Goal: Information Seeking & Learning: Learn about a topic

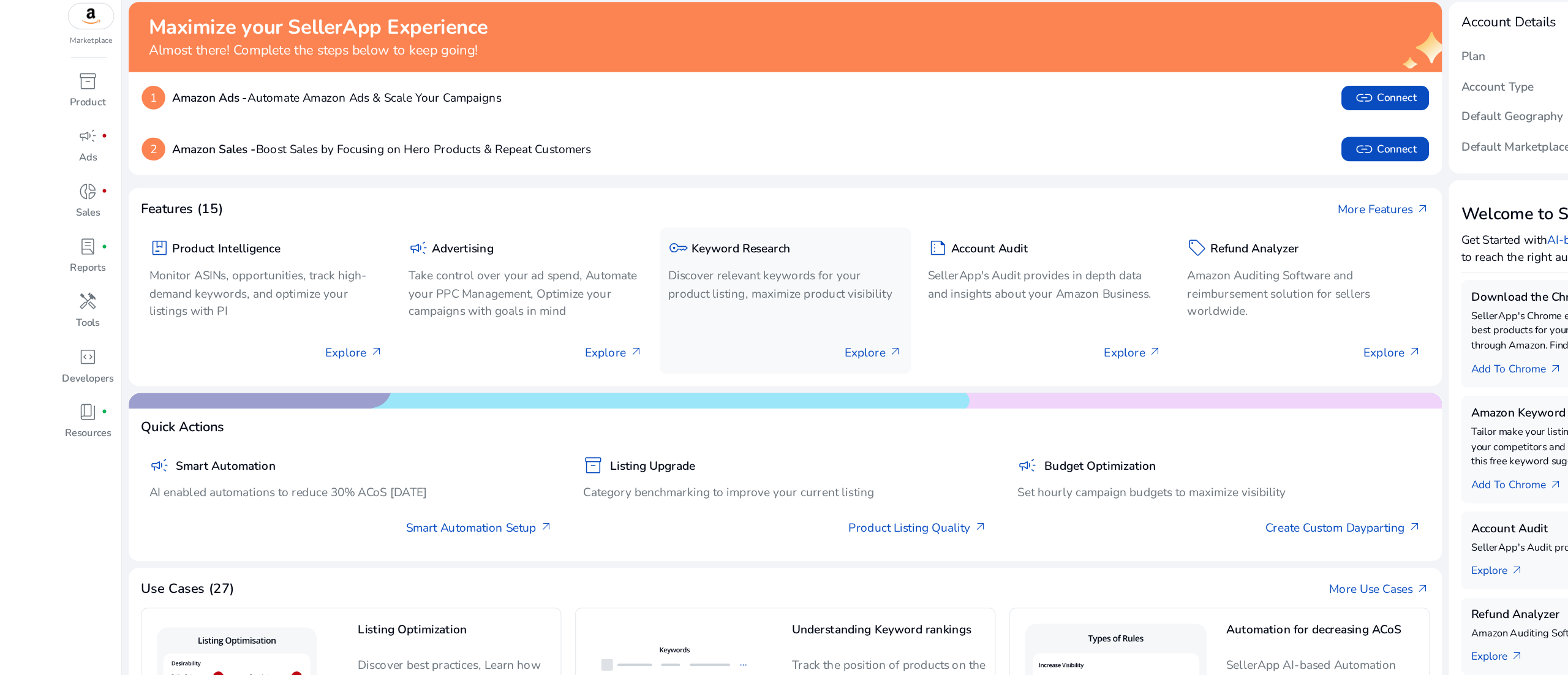
click at [625, 290] on div "key Keyword Research Discover relevant keywords for your product listing, maxim…" at bounding box center [631, 280] width 202 height 118
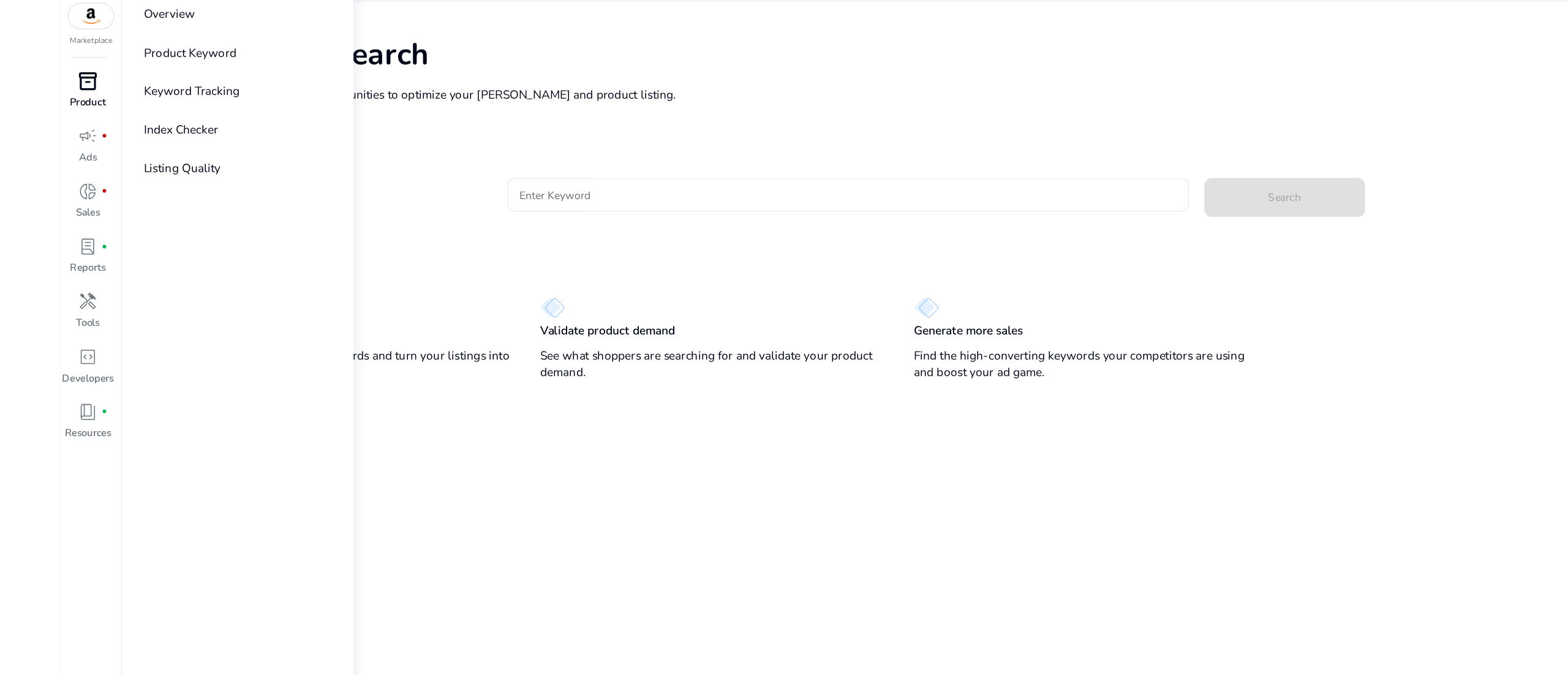
click at [76, 111] on span "inventory_2" at bounding box center [71, 102] width 16 height 16
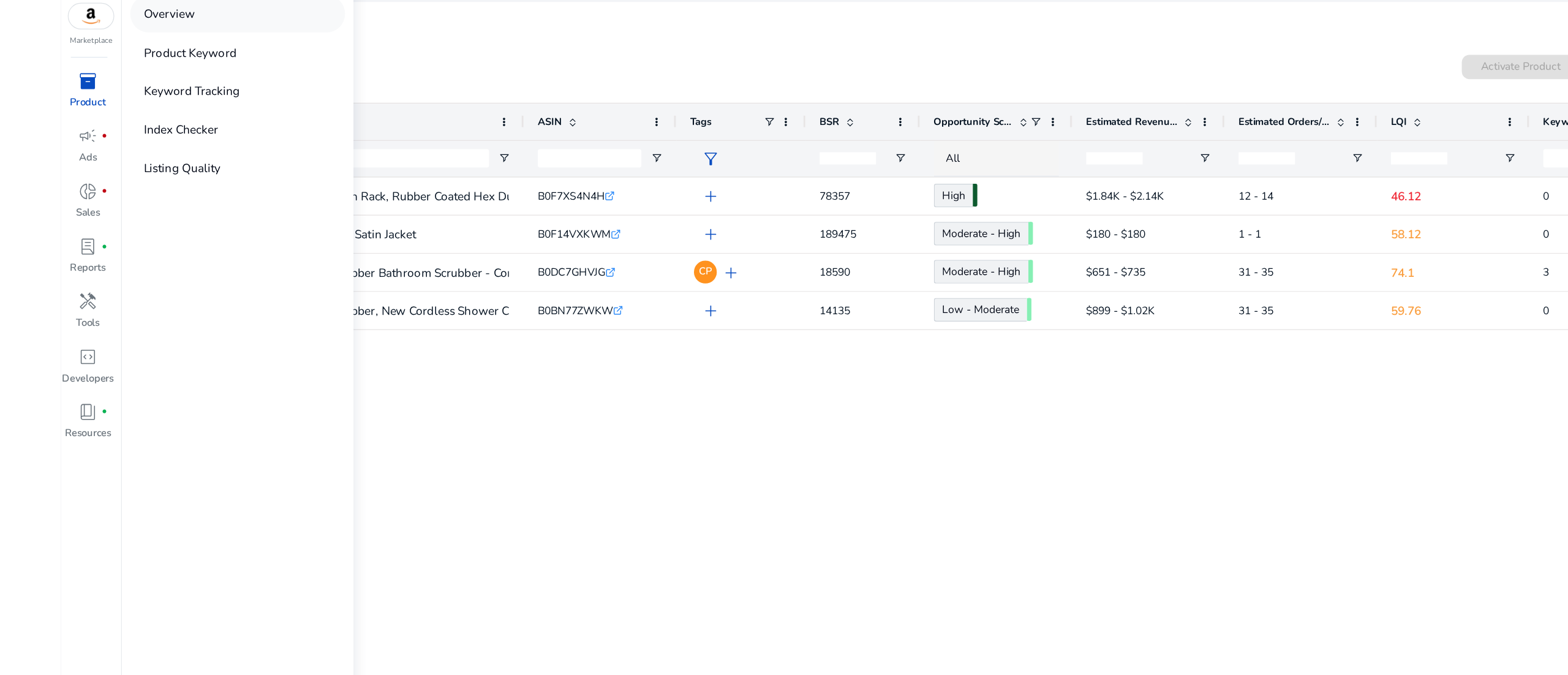
click at [155, 51] on p "Overview" at bounding box center [136, 49] width 41 height 14
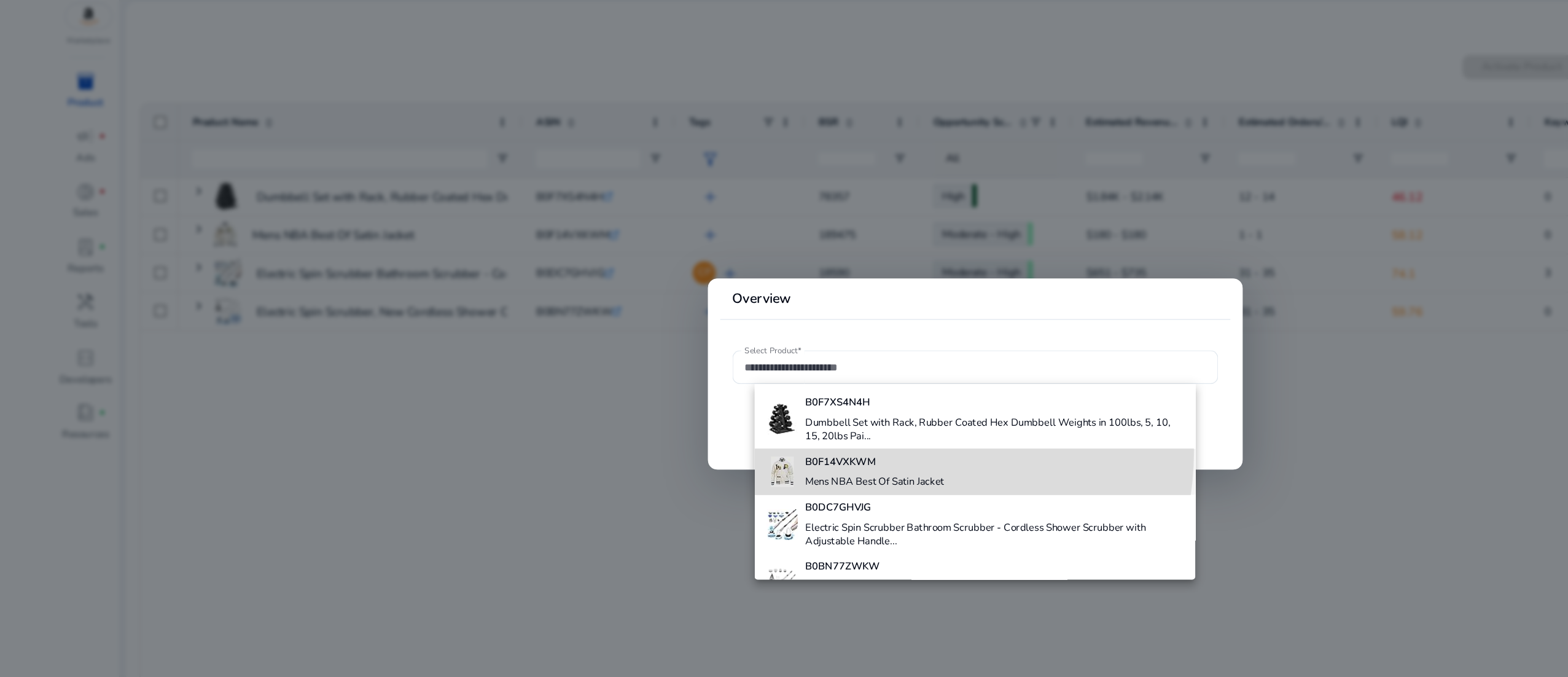
click at [710, 400] on div "B0F14VXKWM Mens NBA Best Of Satin Jacket" at bounding box center [704, 417] width 112 height 37
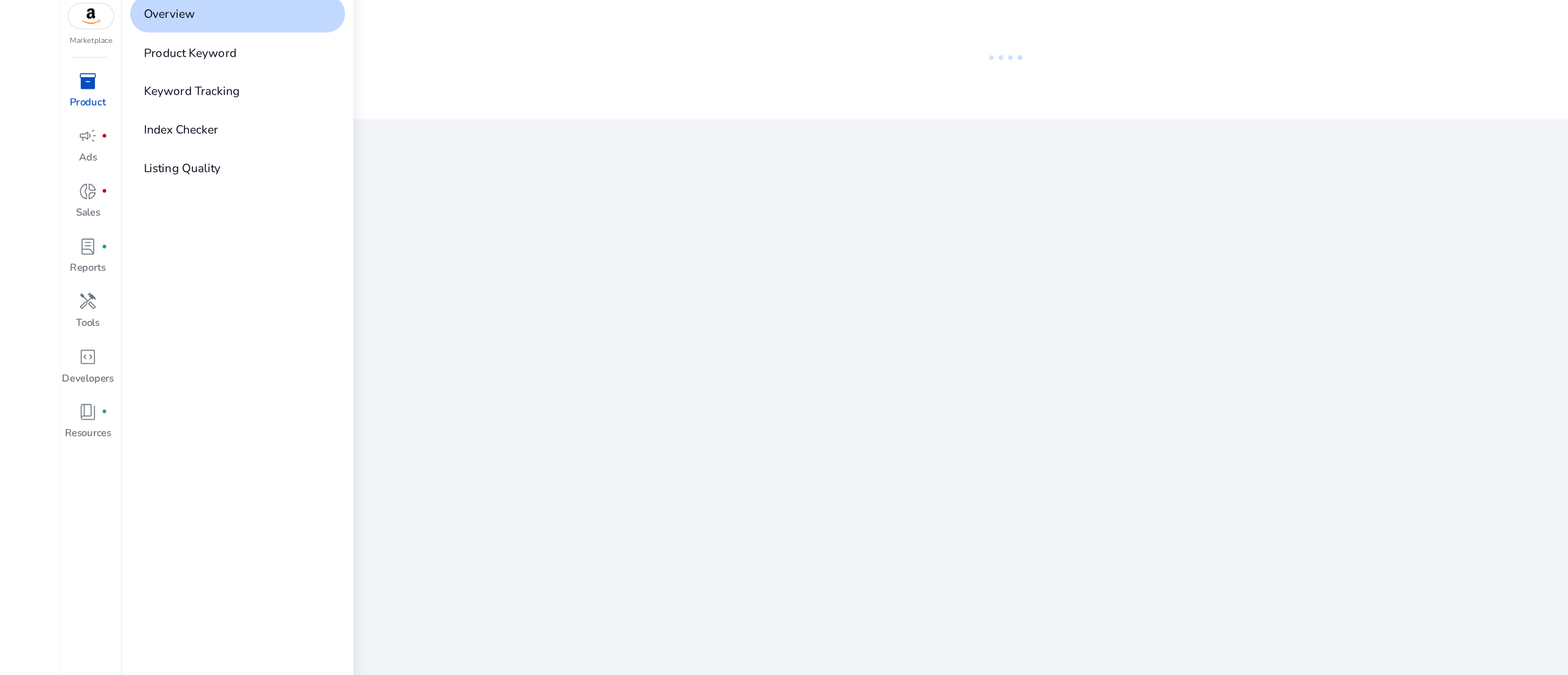
click at [83, 101] on div "inventory_2" at bounding box center [70, 102] width 37 height 21
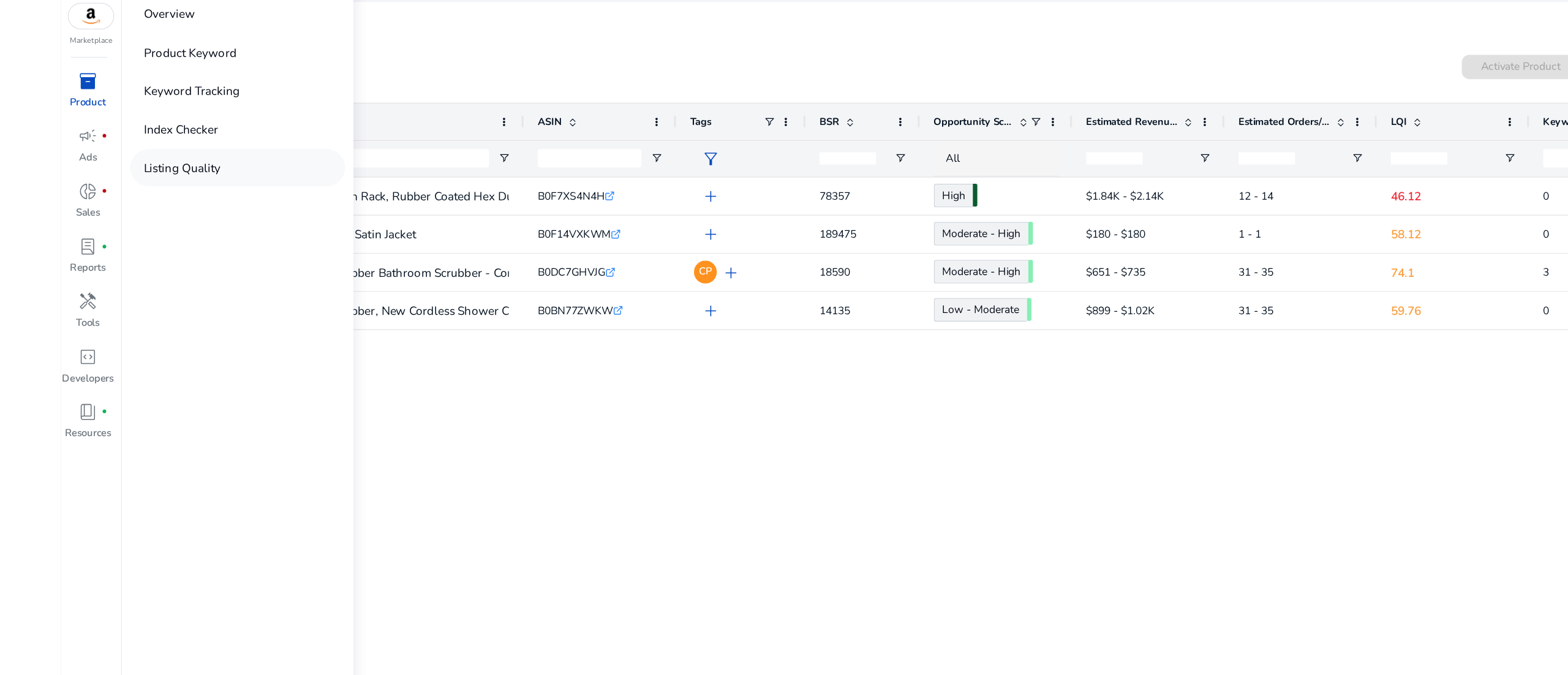
click at [196, 168] on link "Listing Quality" at bounding box center [191, 172] width 173 height 30
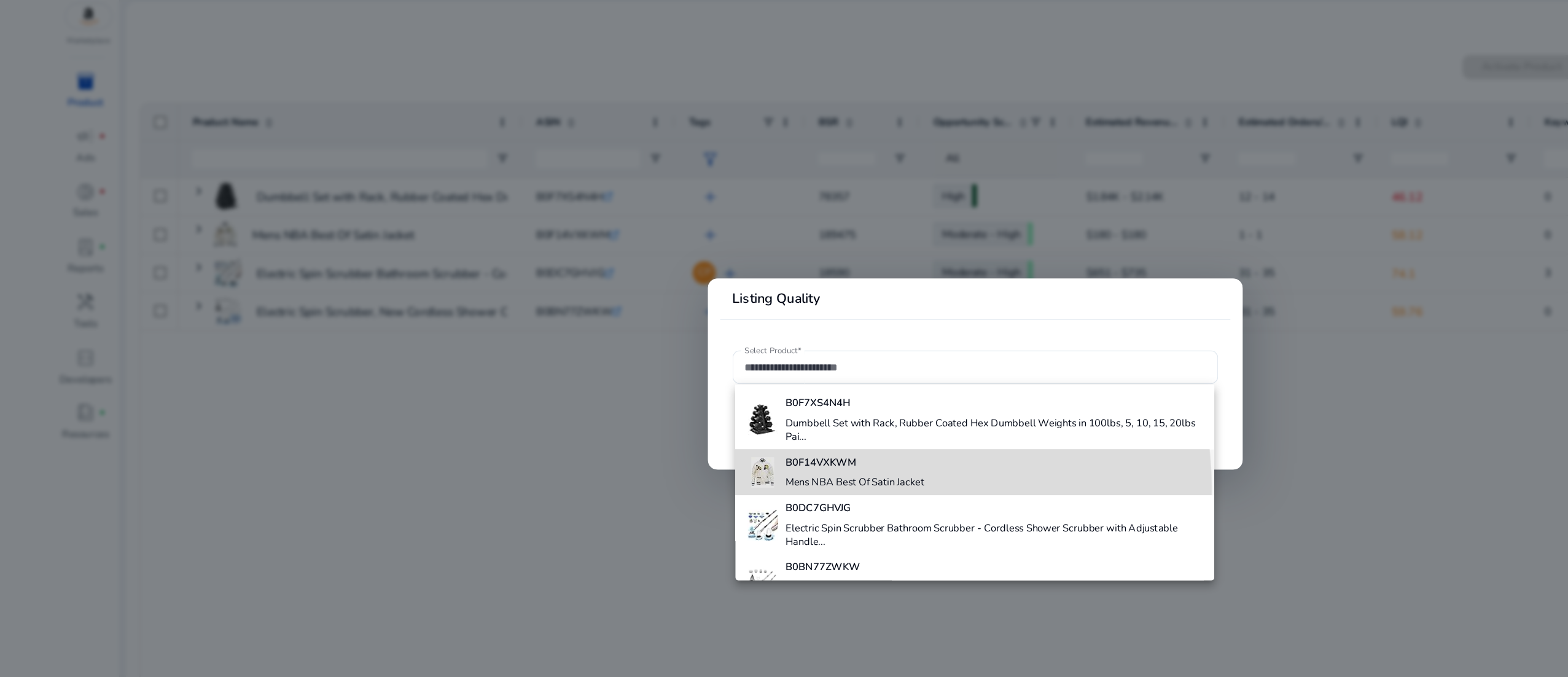
click at [691, 430] on h4 "Mens NBA Best Of Satin Jacket" at bounding box center [688, 426] width 112 height 11
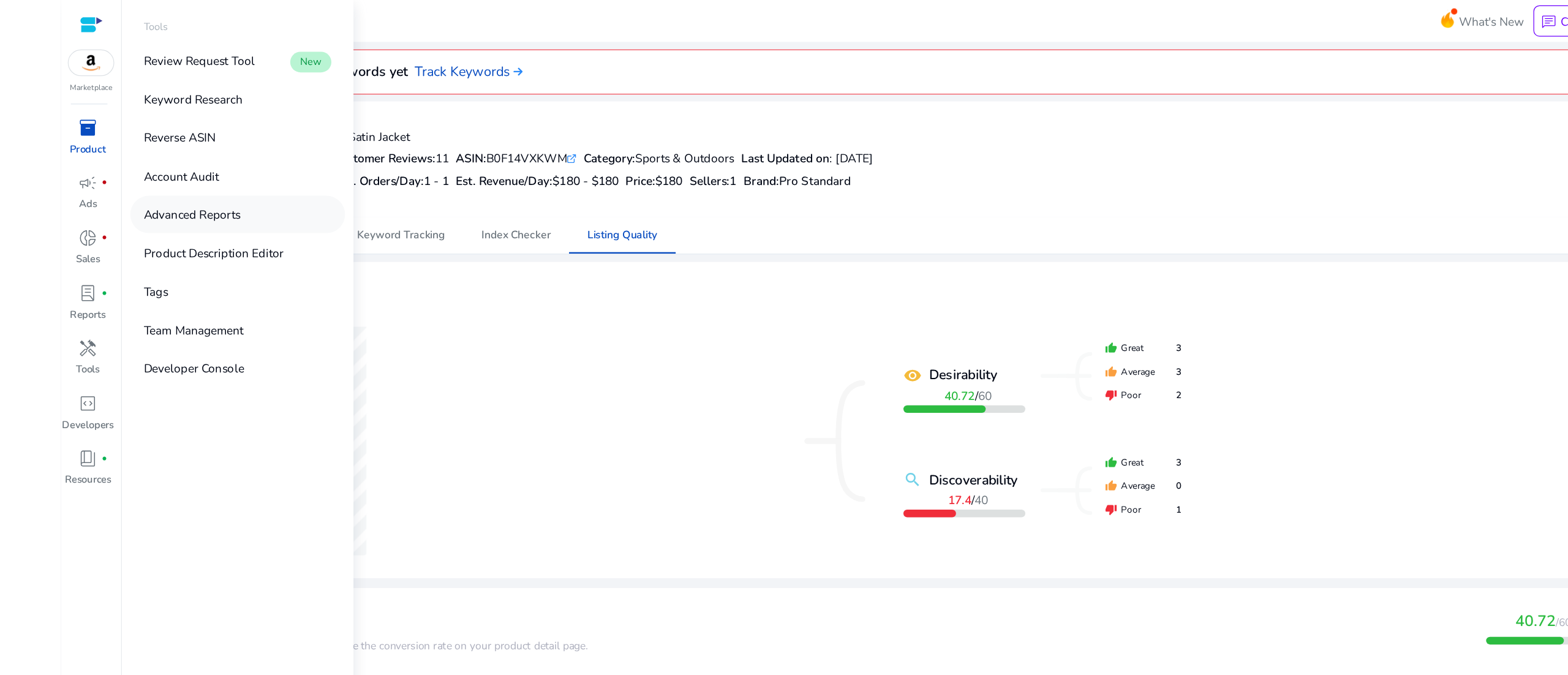
click at [225, 171] on link "Advanced Reports" at bounding box center [191, 172] width 173 height 30
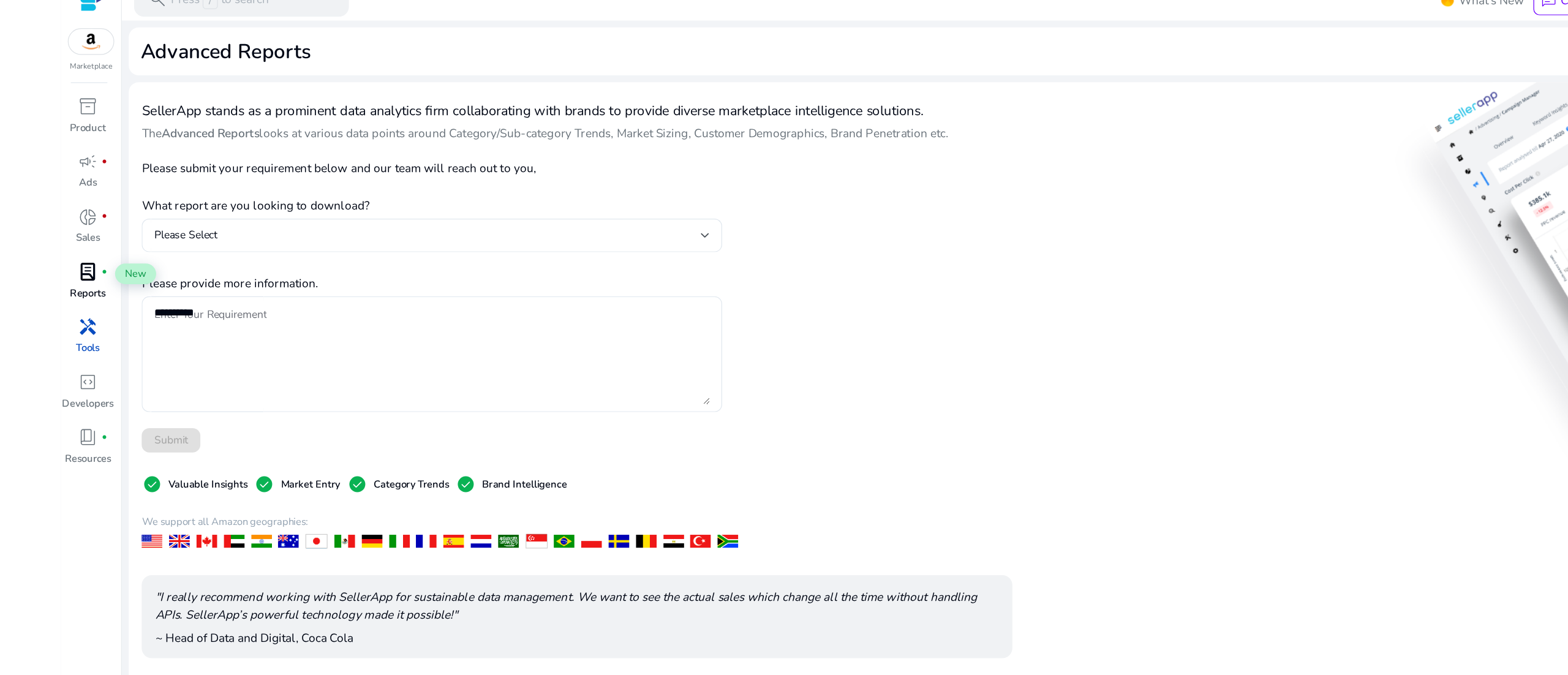
click at [60, 235] on div "lab_profile fiber_manual_record" at bounding box center [70, 236] width 37 height 21
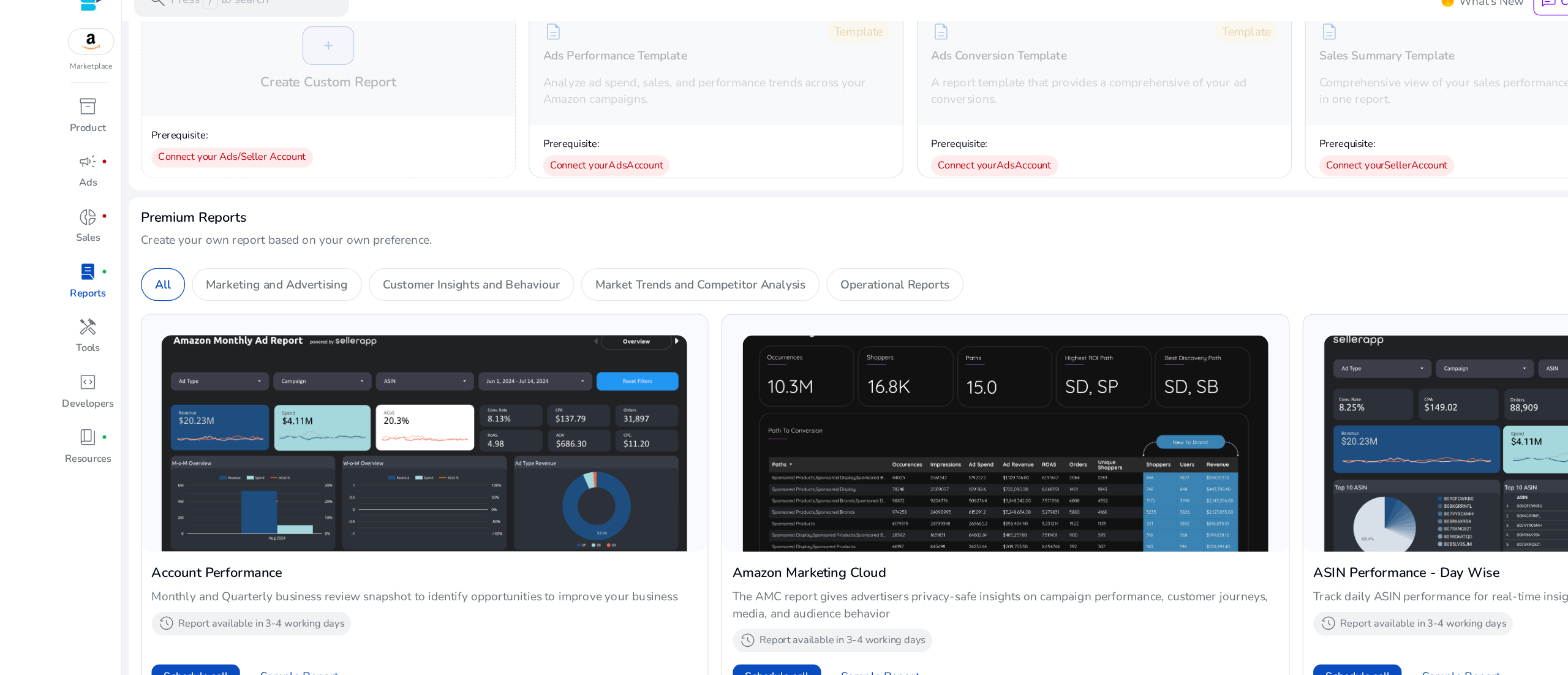
scroll to position [239, 0]
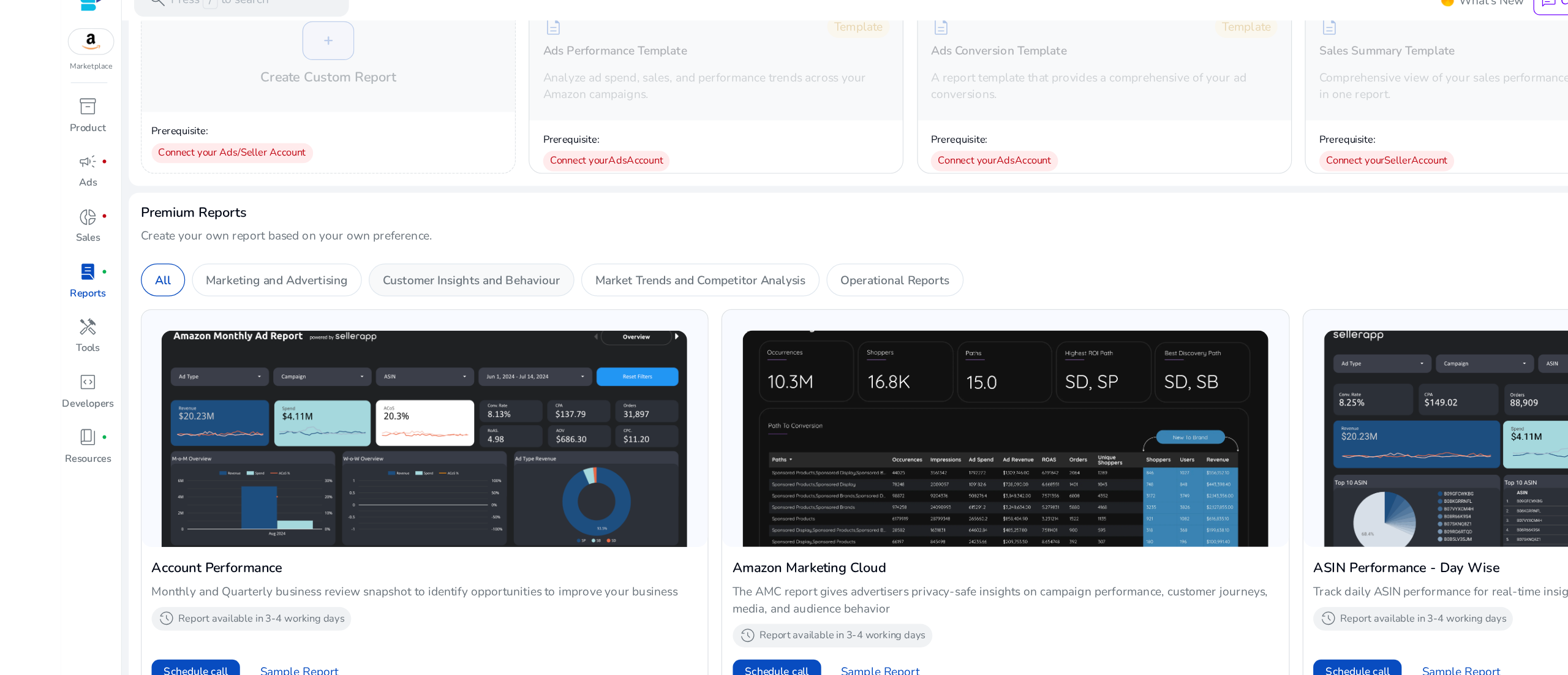
click at [390, 255] on div "Customer Insights and Behaviour" at bounding box center [379, 242] width 165 height 26
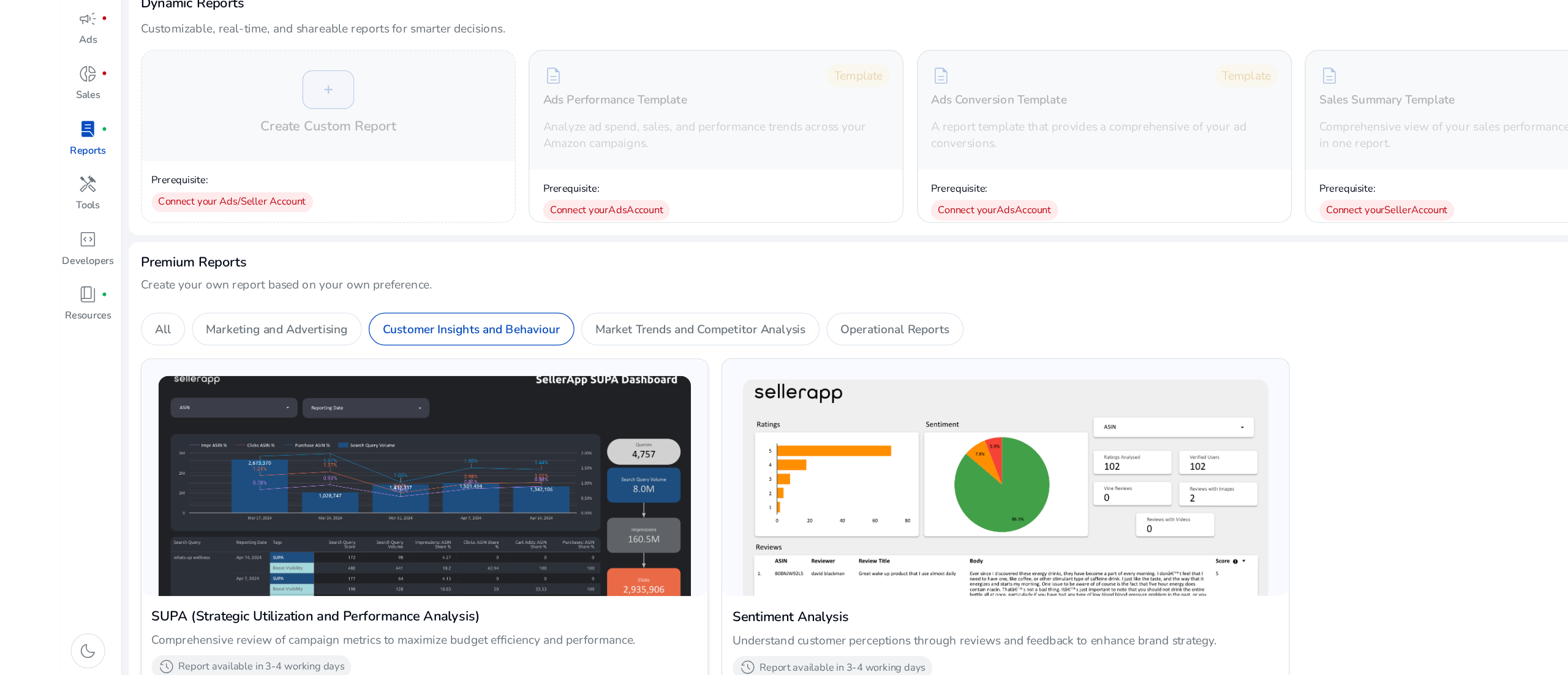
scroll to position [144, 0]
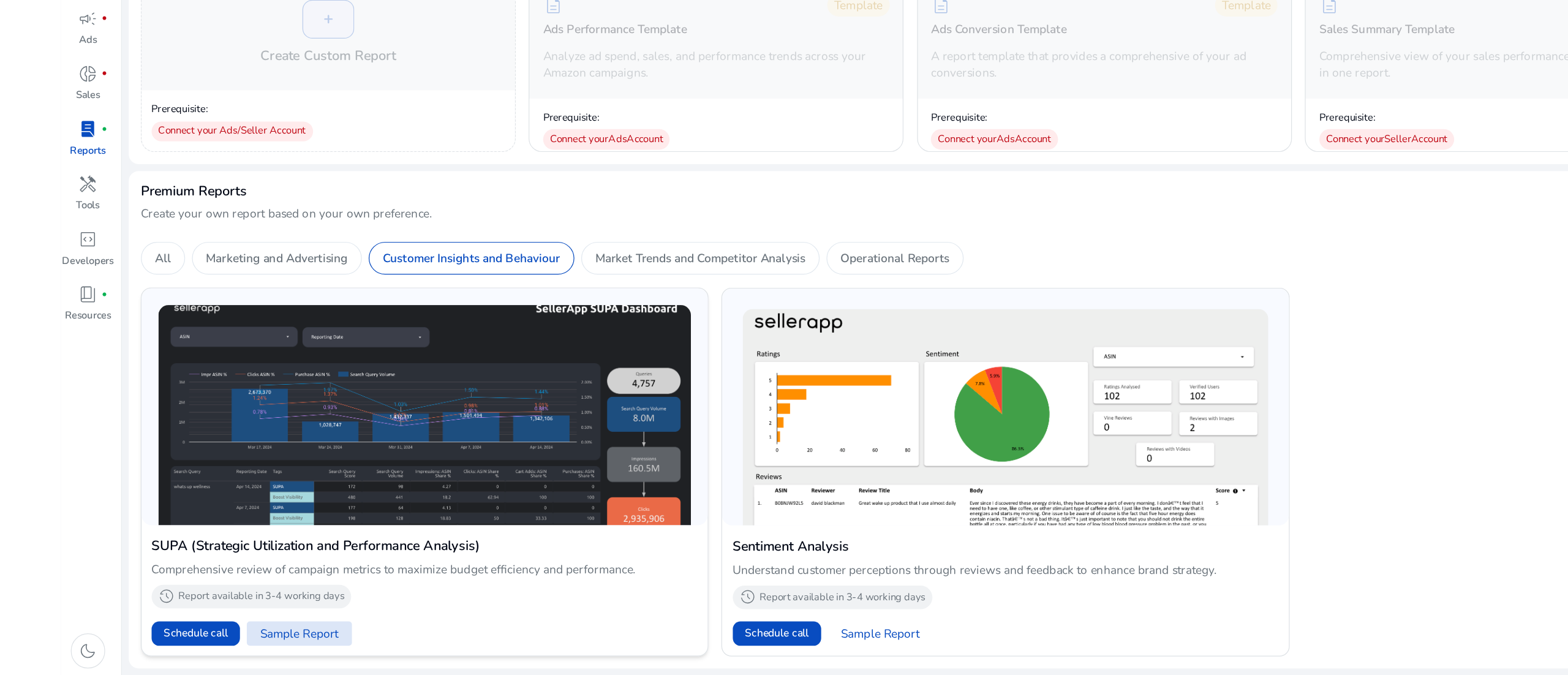
click at [248, 642] on span "Sample Report" at bounding box center [240, 641] width 63 height 14
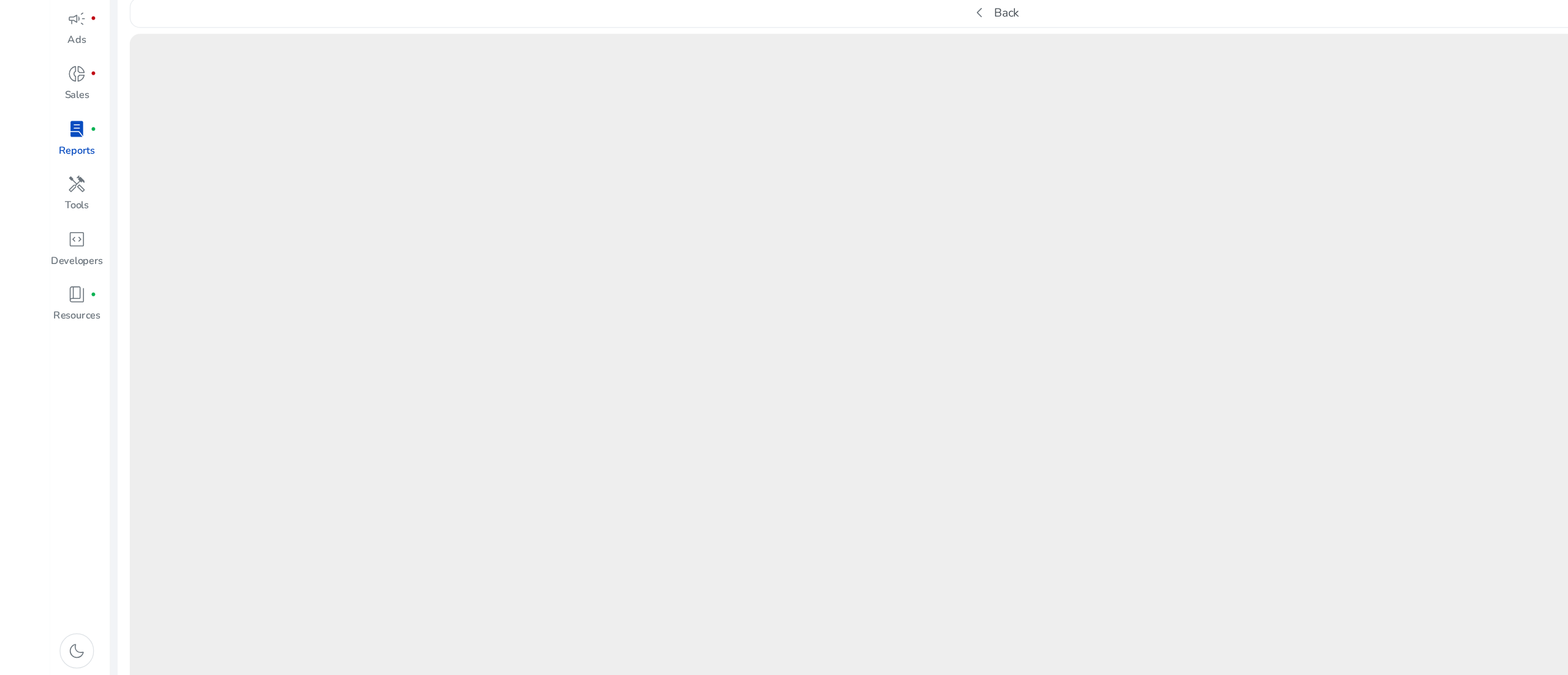
scroll to position [339, 0]
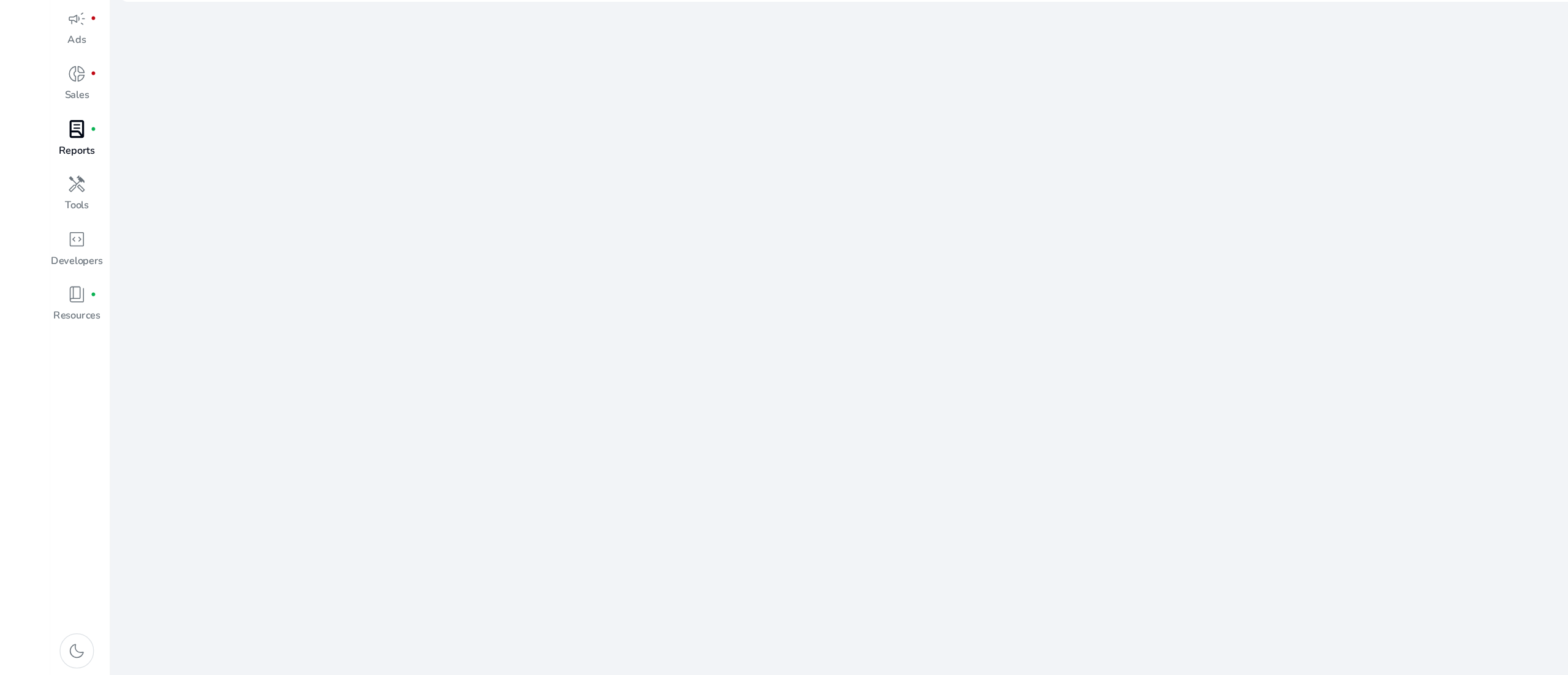
click at [79, 233] on span "lab_profile" at bounding box center [71, 235] width 16 height 16
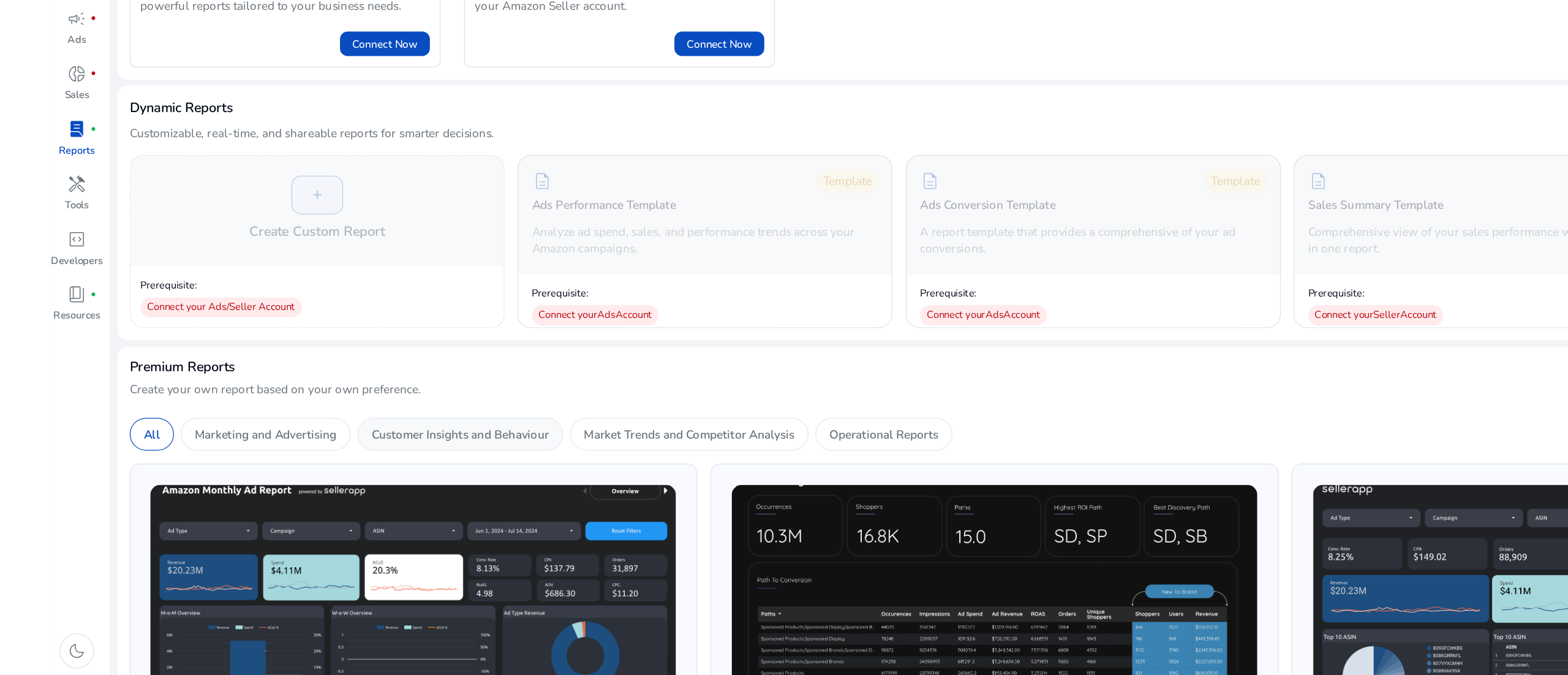
click at [323, 483] on p "Customer Insights and Behaviour" at bounding box center [378, 481] width 143 height 14
